Goal: Information Seeking & Learning: Learn about a topic

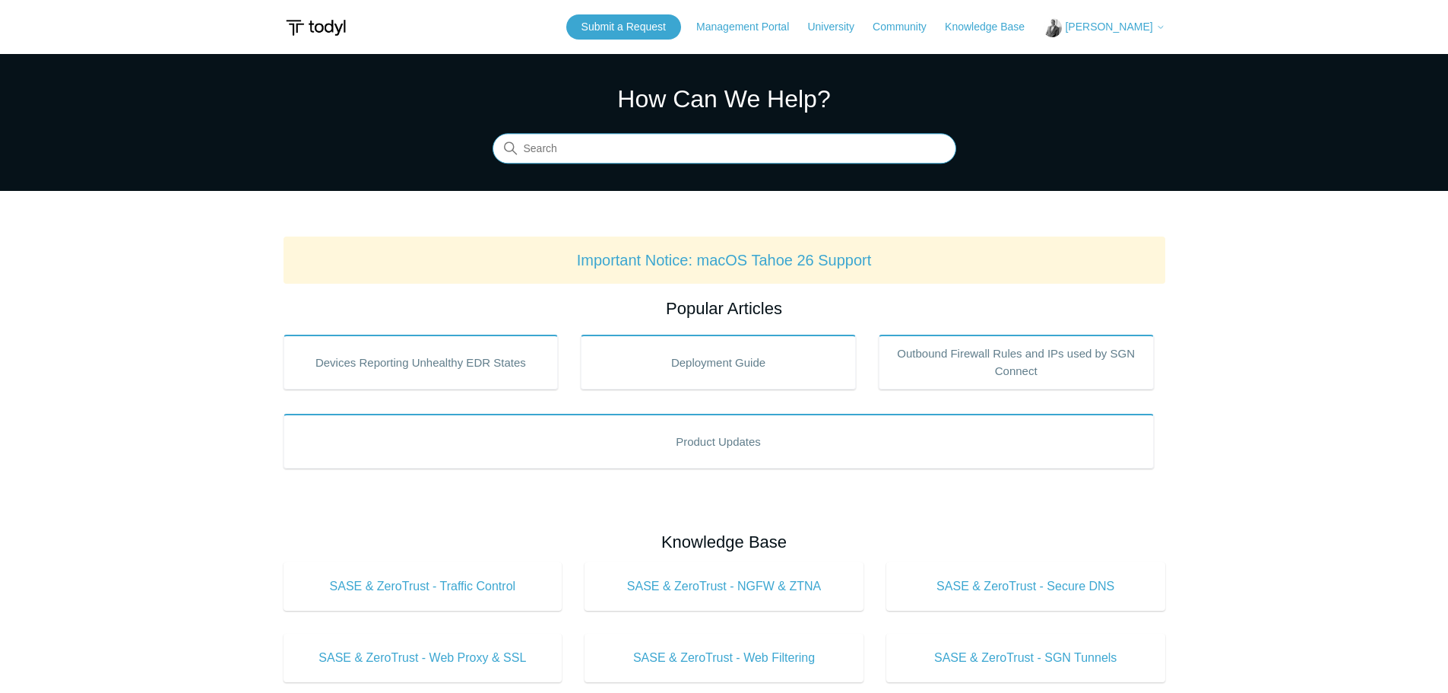
click at [568, 149] on input "Search" at bounding box center [725, 149] width 464 height 30
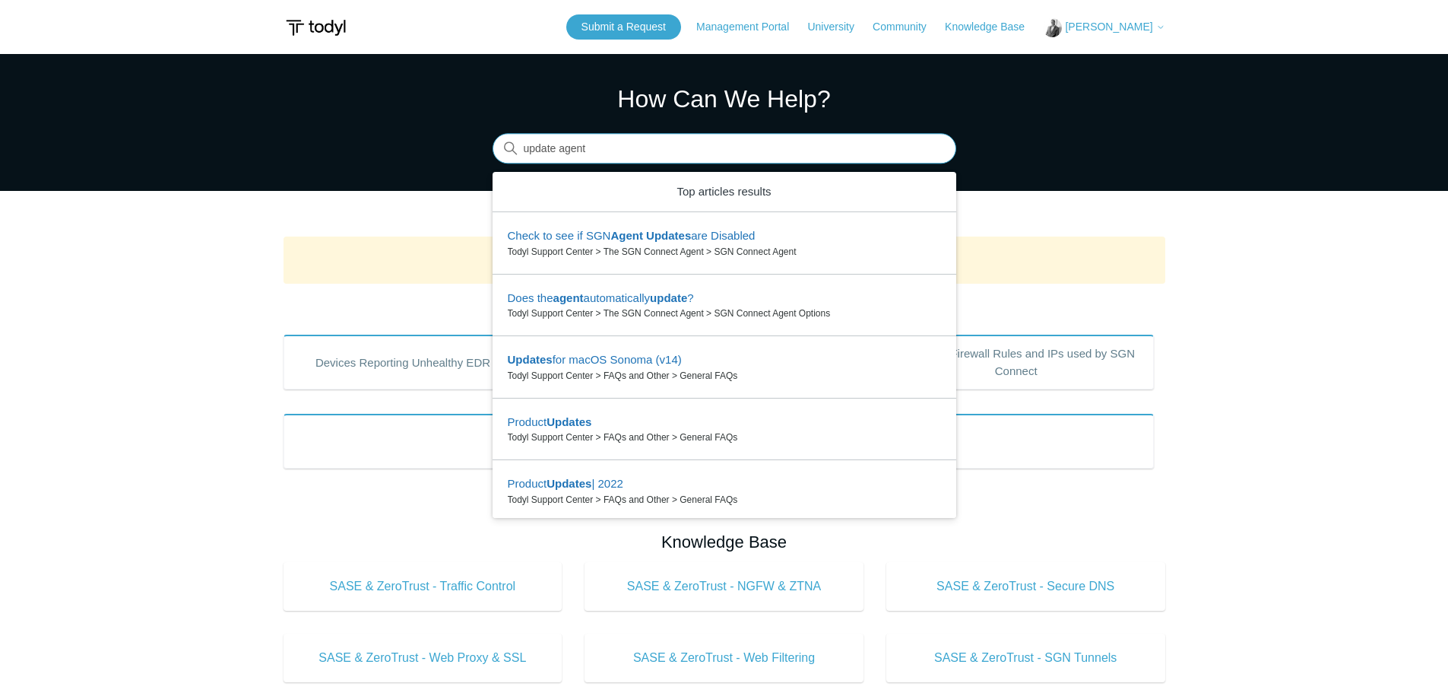
type input "update agent"
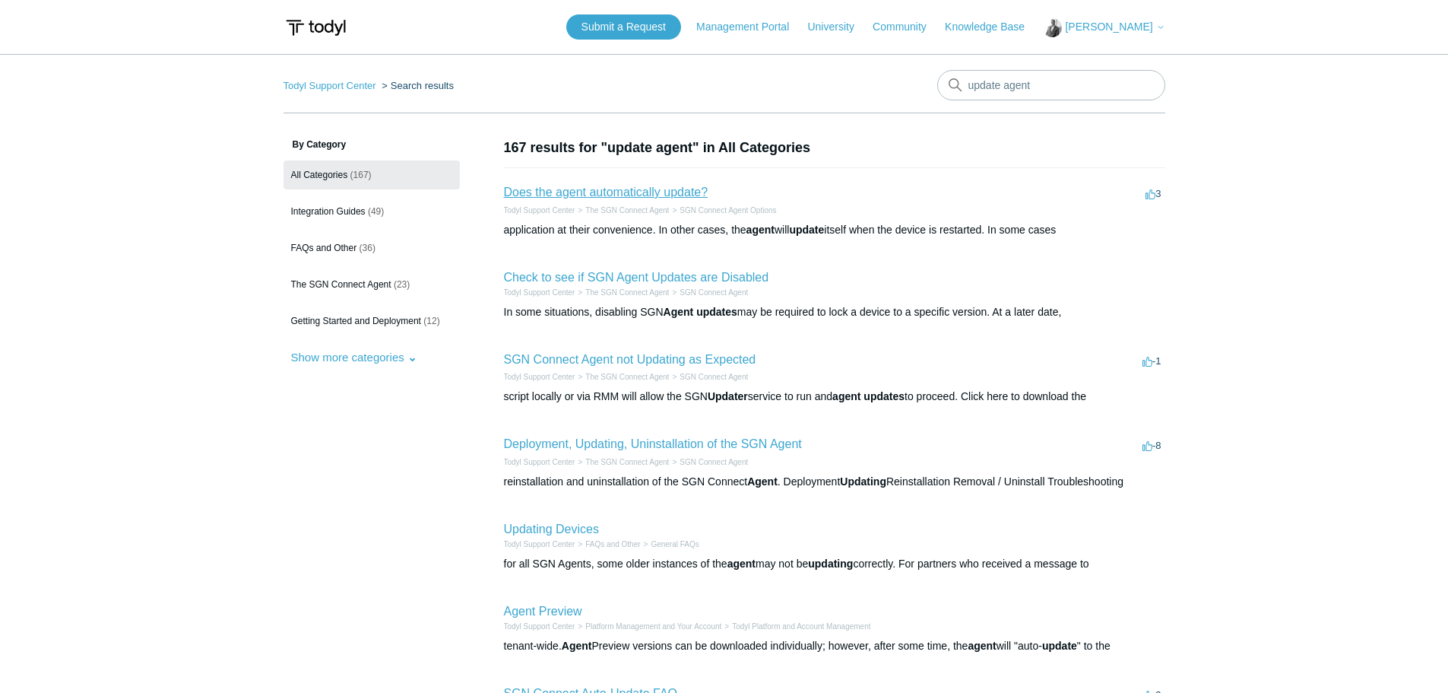
click at [569, 192] on link "Does the agent automatically update?" at bounding box center [606, 192] width 205 height 13
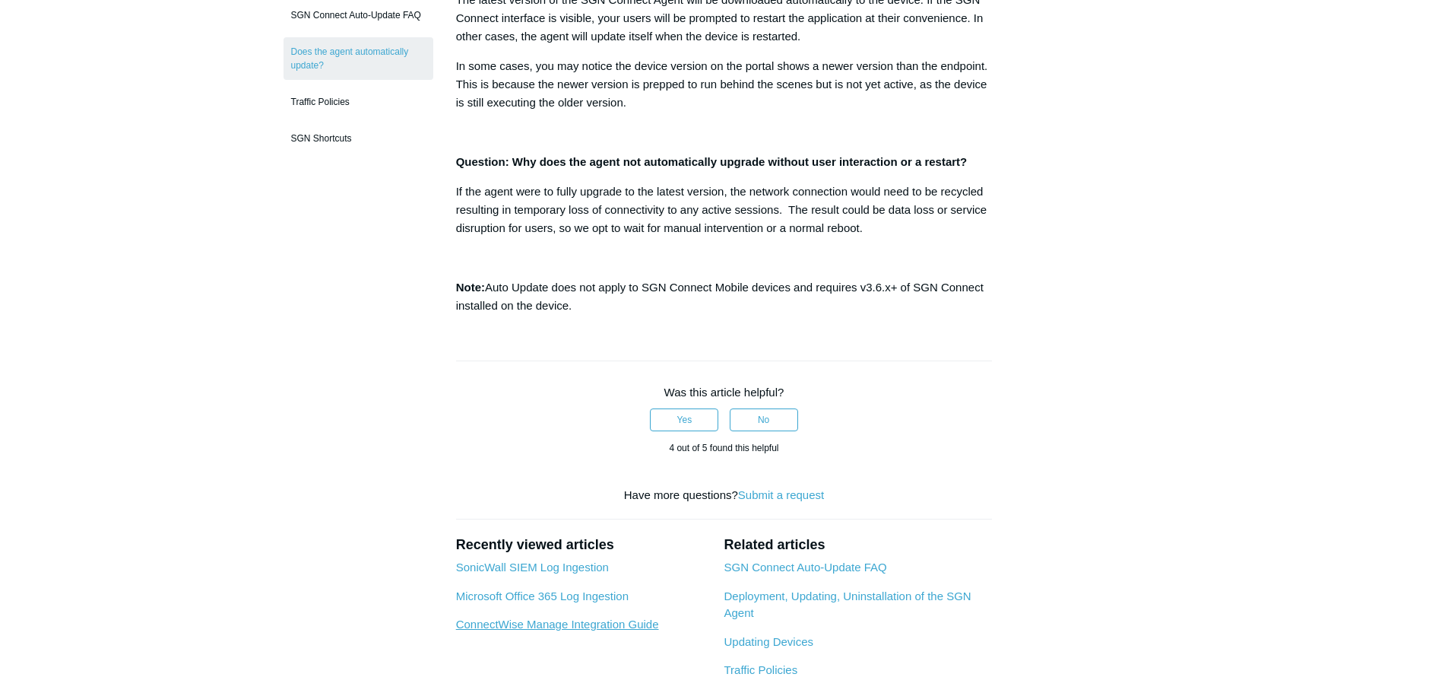
scroll to position [499, 0]
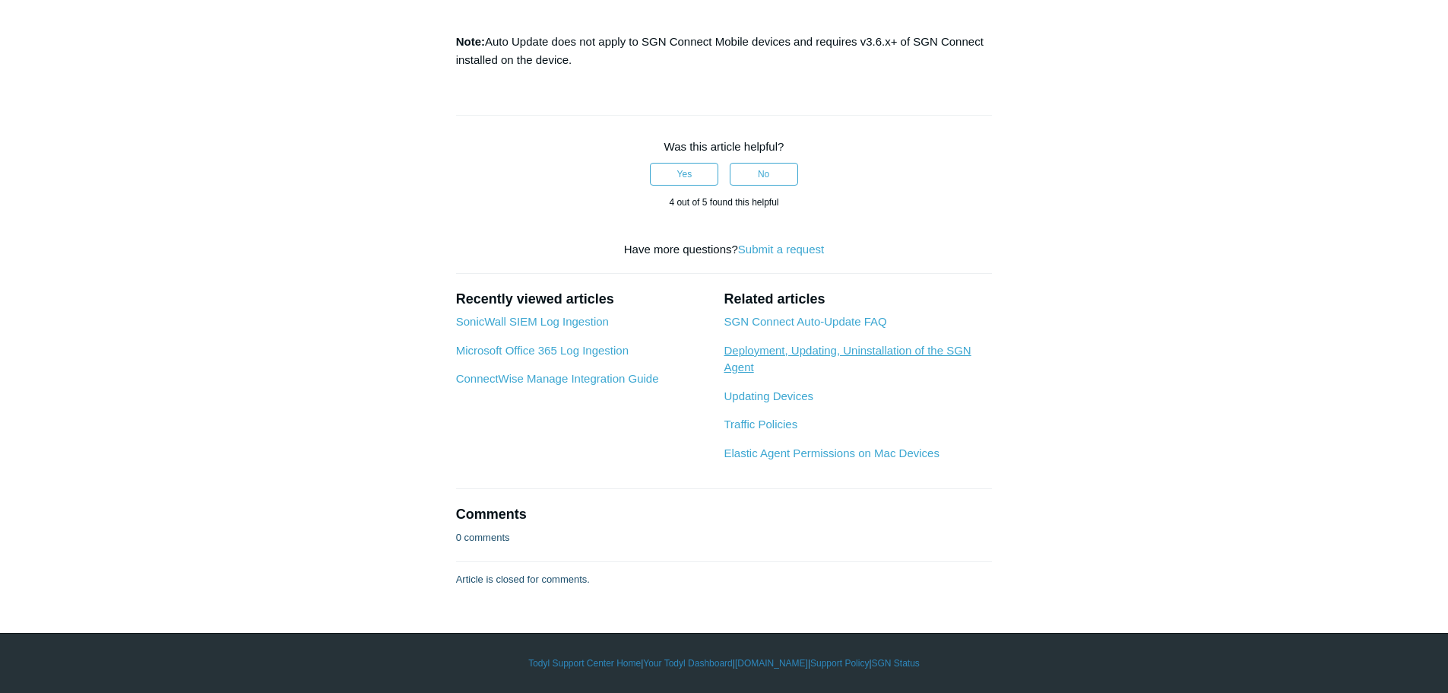
click at [804, 349] on link "Deployment, Updating, Uninstallation of the SGN Agent" at bounding box center [847, 359] width 247 height 30
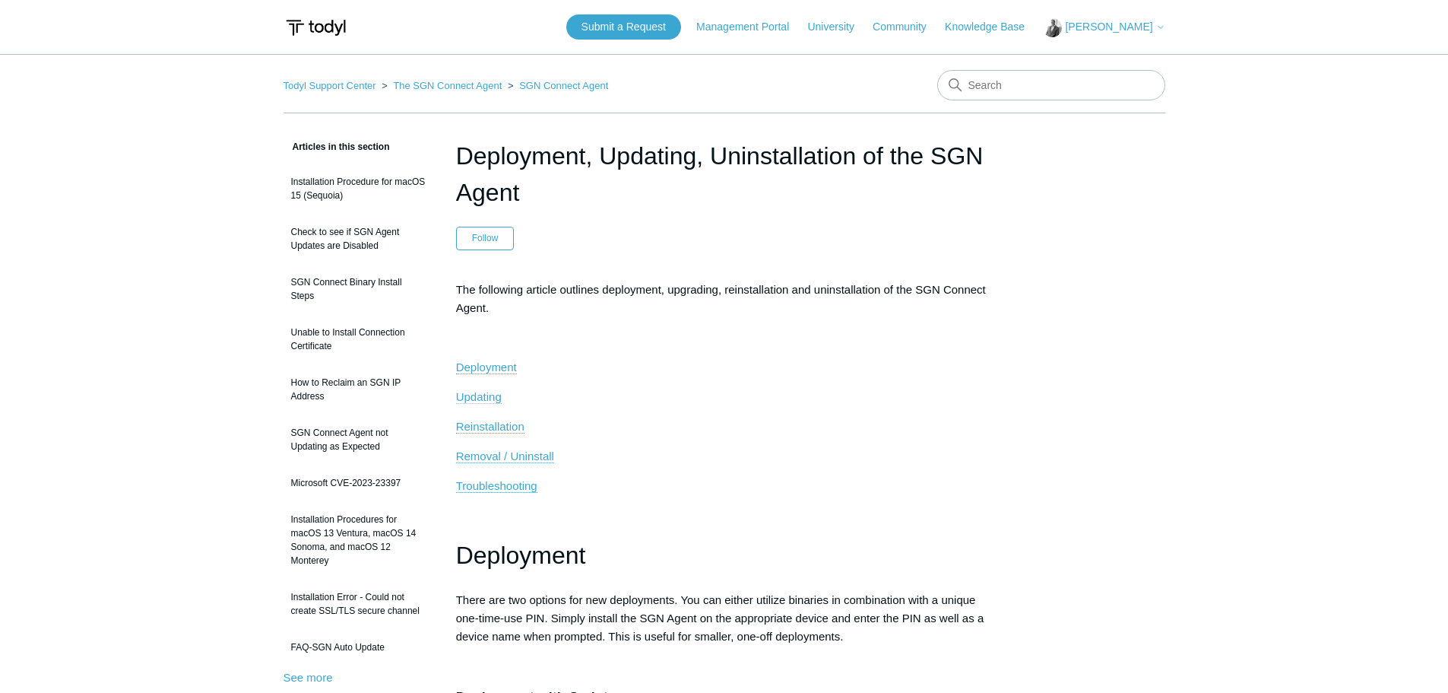
click at [484, 395] on span "Updating" at bounding box center [479, 396] width 46 height 13
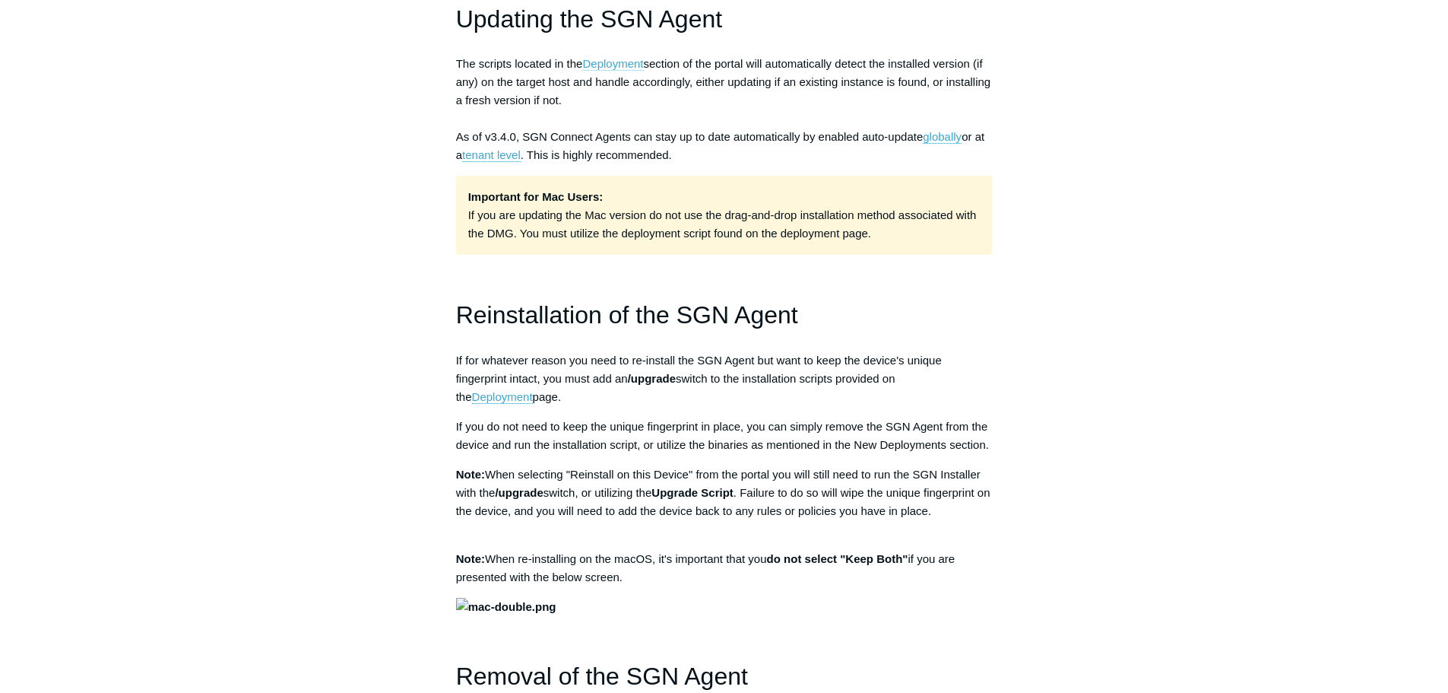
click at [614, 59] on link "Deployment" at bounding box center [612, 64] width 61 height 14
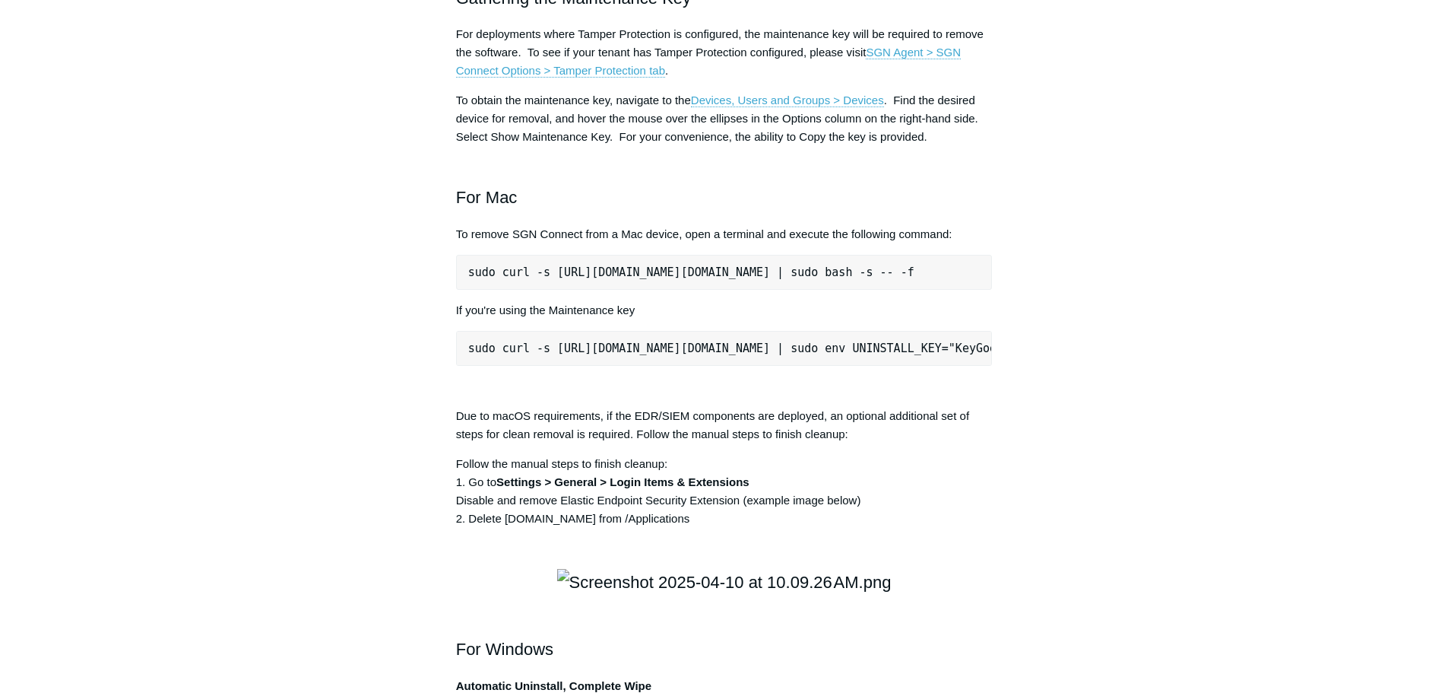
scroll to position [2005, 0]
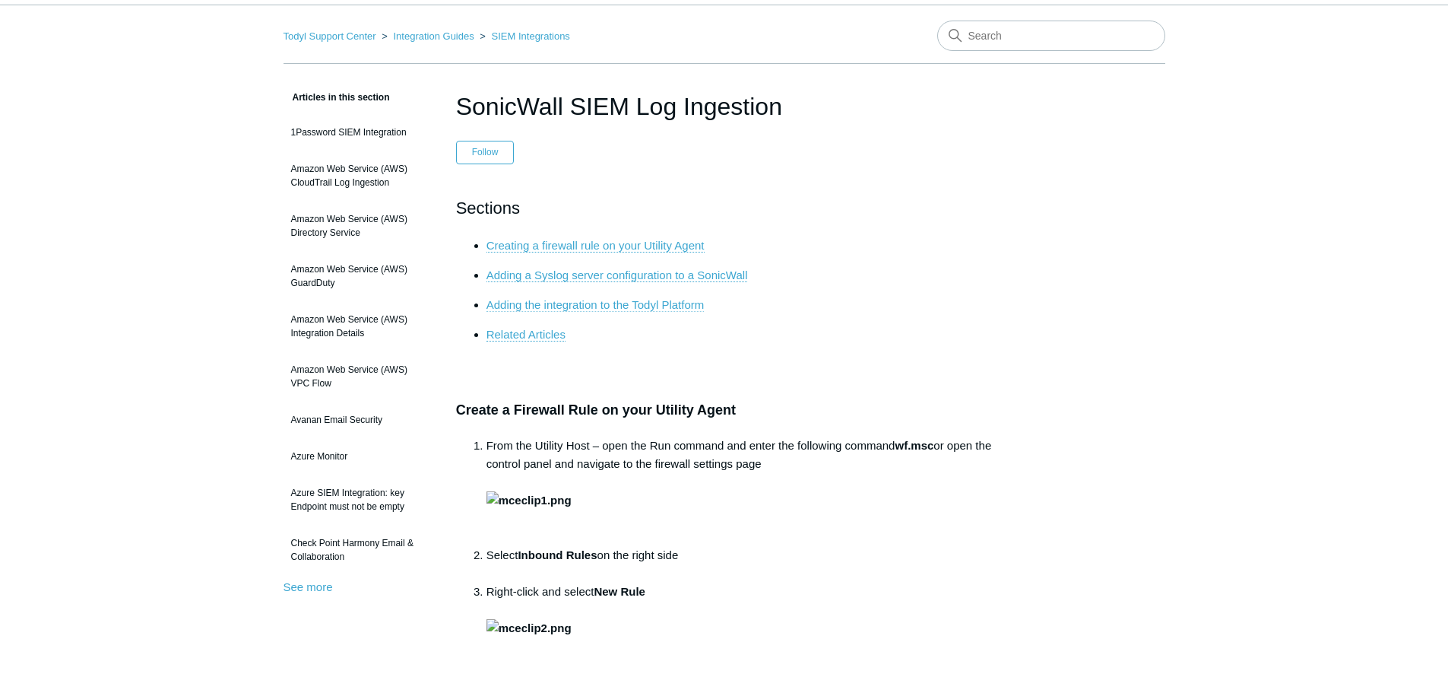
scroll to position [76, 0]
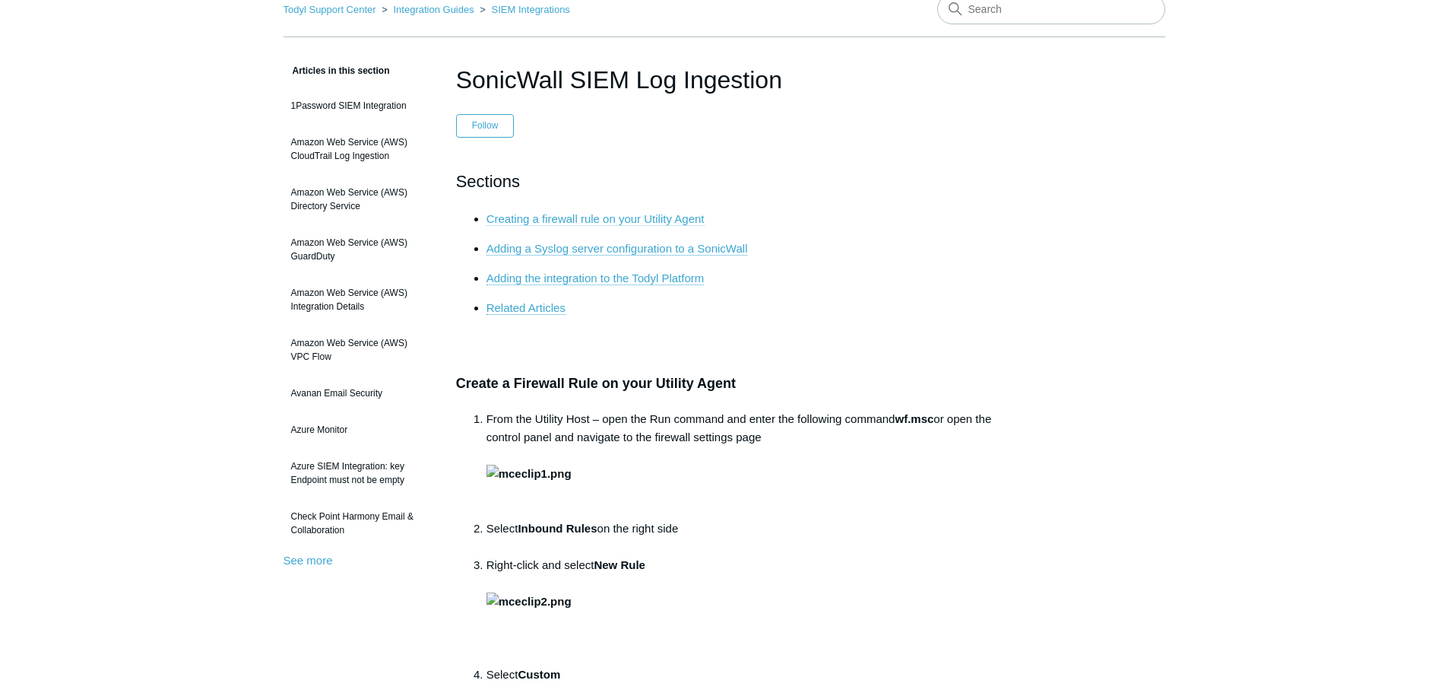
click at [616, 217] on link "Creating a firewall rule on your Utility Agent" at bounding box center [596, 219] width 218 height 14
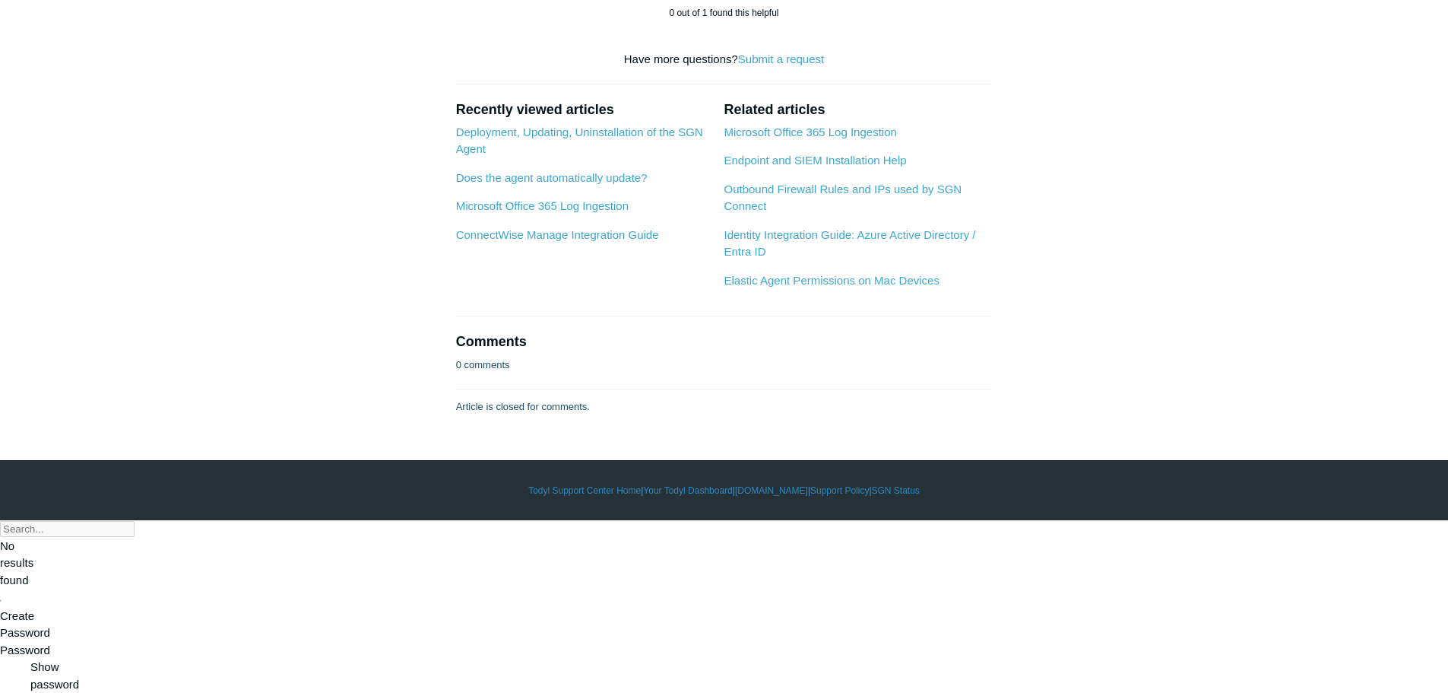
scroll to position [7671, 0]
